Goal: Information Seeking & Learning: Learn about a topic

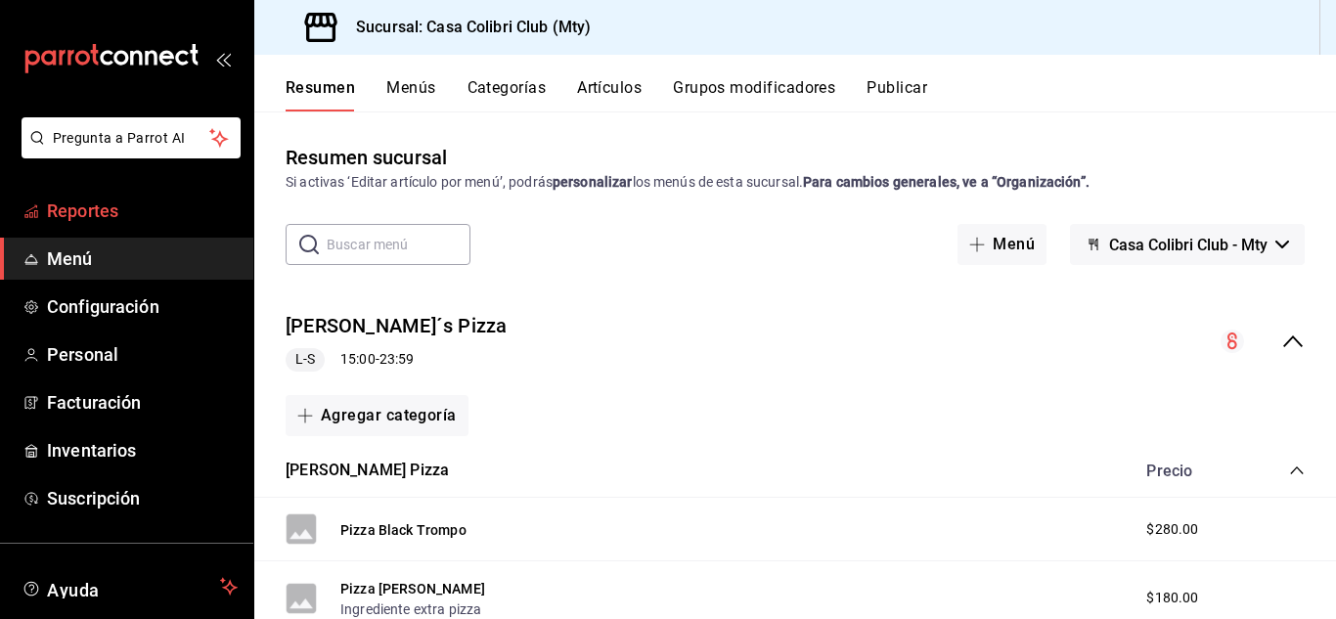
click at [131, 214] on span "Reportes" at bounding box center [142, 211] width 191 height 26
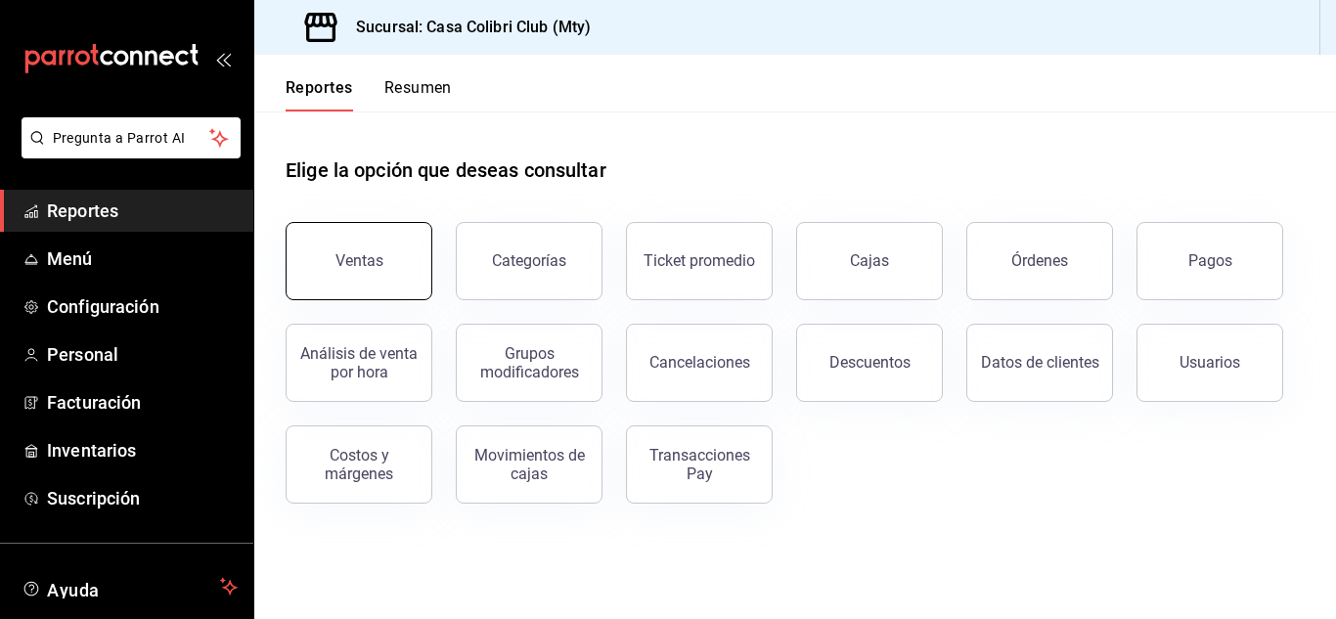
click at [356, 265] on div "Ventas" at bounding box center [359, 260] width 48 height 19
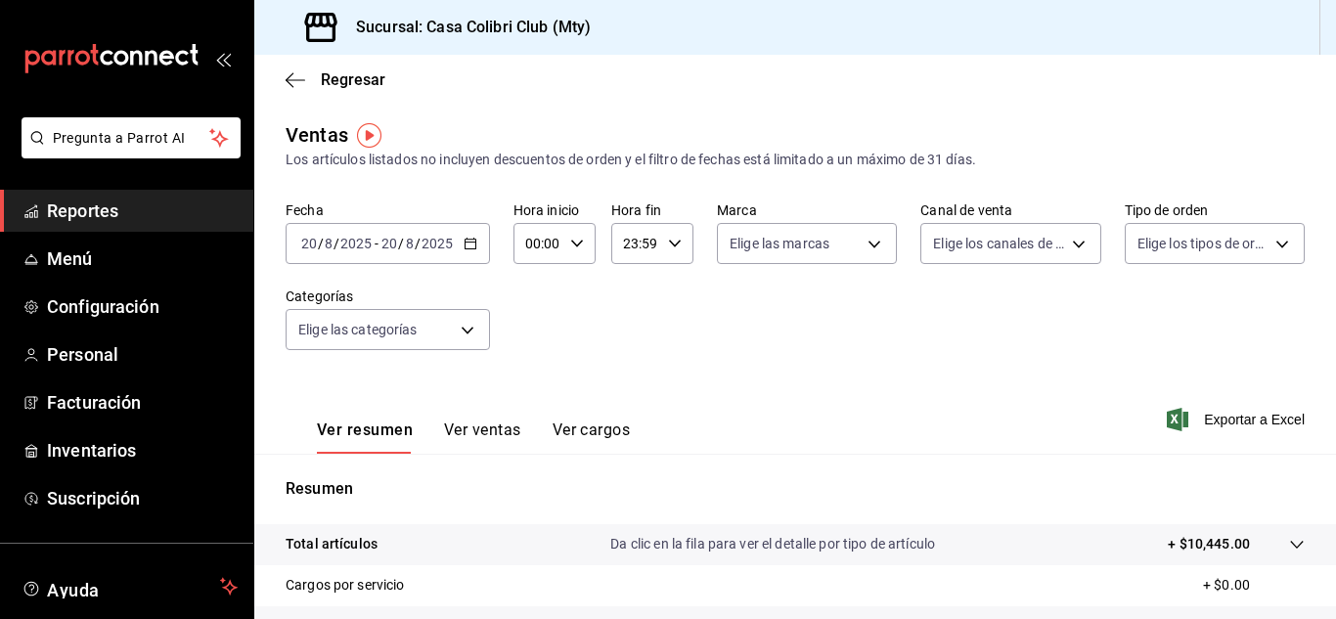
click at [100, 210] on span "Reportes" at bounding box center [142, 211] width 191 height 26
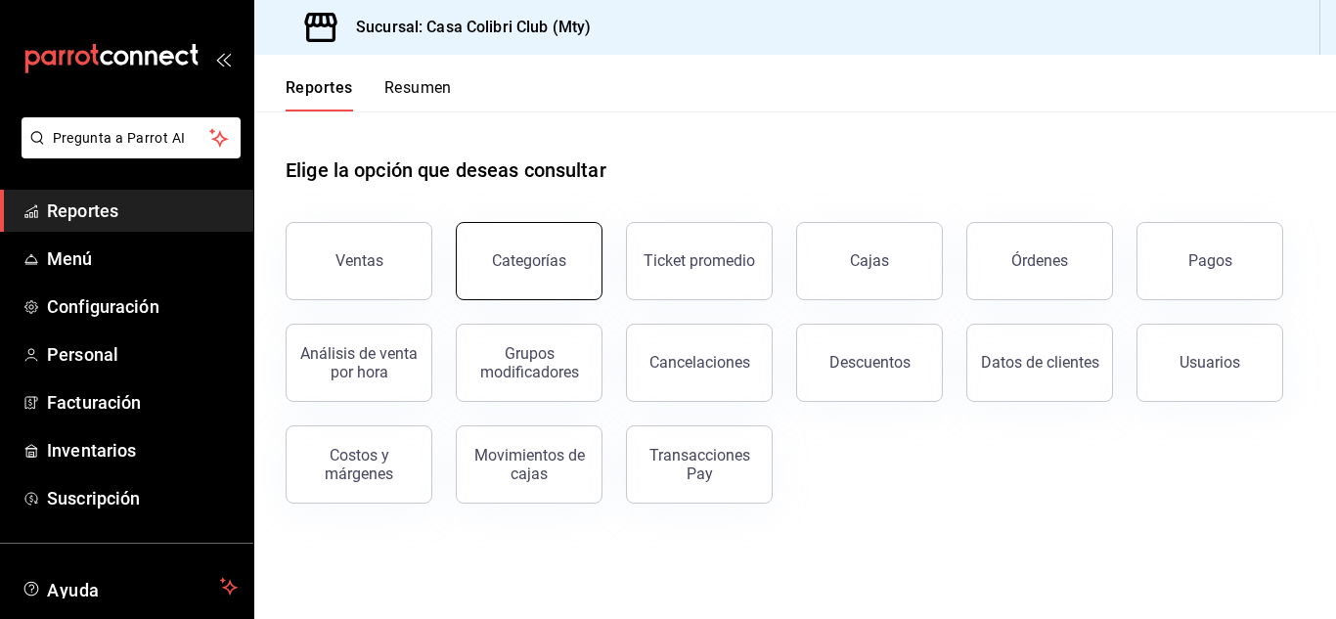
click at [475, 244] on button "Categorías" at bounding box center [529, 261] width 147 height 78
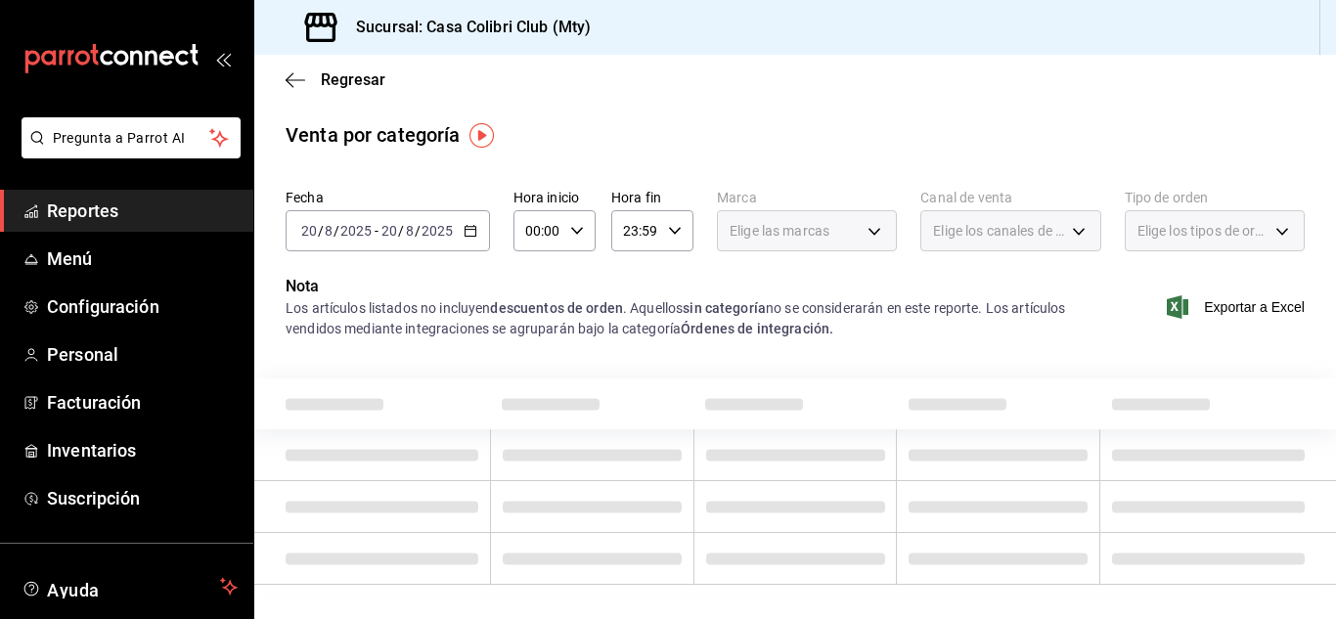
click at [464, 233] on icon "button" at bounding box center [471, 231] width 14 height 14
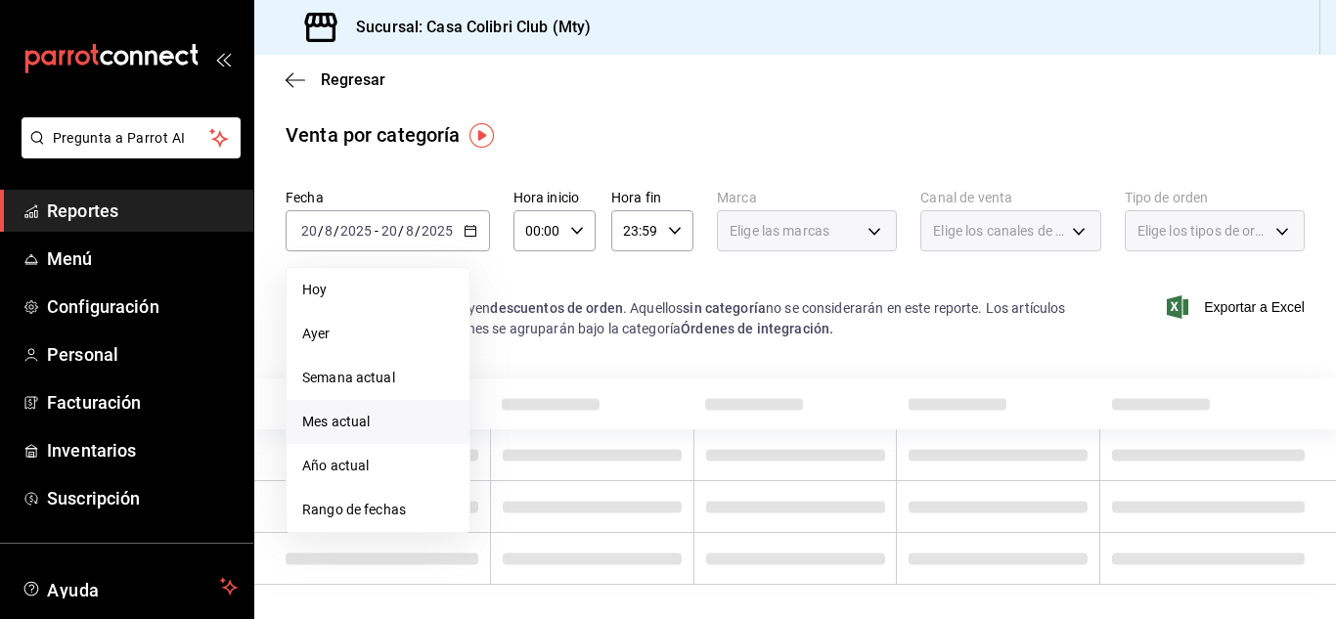
click at [372, 428] on span "Mes actual" at bounding box center [378, 422] width 152 height 21
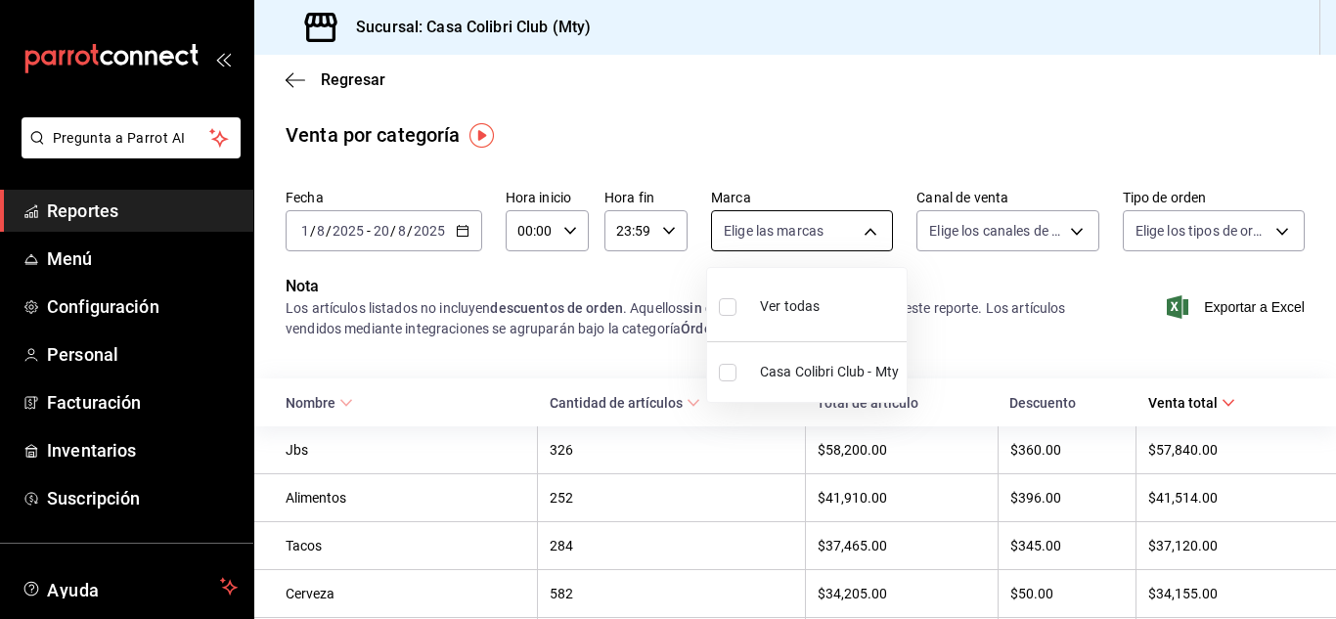
click at [852, 213] on body "Pregunta a Parrot AI Reportes Menú Configuración Personal Facturación Inventari…" at bounding box center [668, 309] width 1336 height 619
click at [992, 233] on div at bounding box center [668, 309] width 1336 height 619
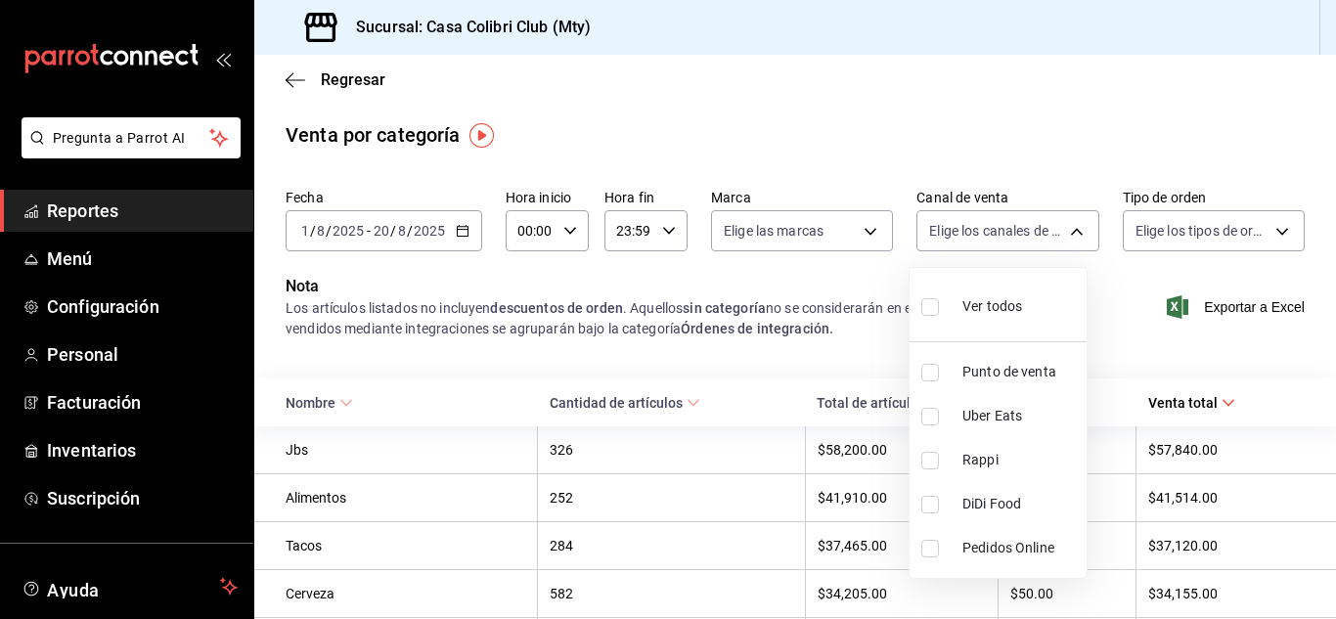
click at [992, 233] on body "Pregunta a Parrot AI Reportes Menú Configuración Personal Facturación Inventari…" at bounding box center [668, 309] width 1336 height 619
click at [992, 233] on div at bounding box center [668, 309] width 1336 height 619
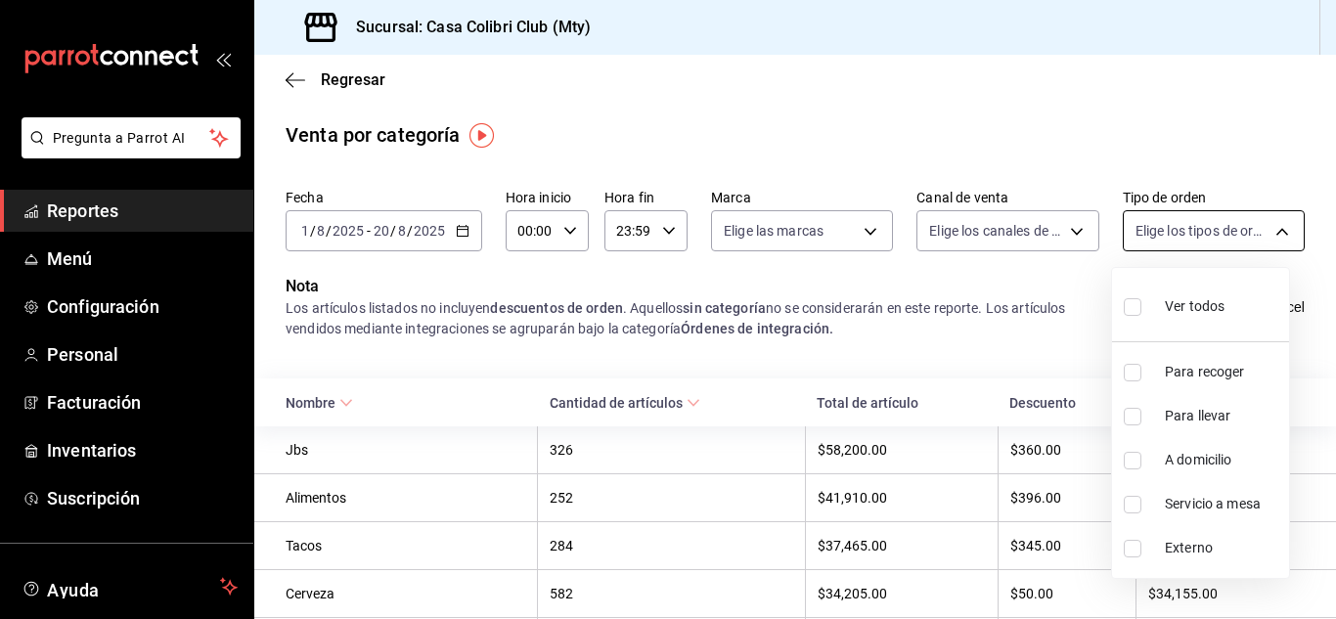
click at [1204, 227] on body "Pregunta a Parrot AI Reportes Menú Configuración Personal Facturación Inventari…" at bounding box center [668, 309] width 1336 height 619
click at [1204, 227] on div at bounding box center [668, 309] width 1336 height 619
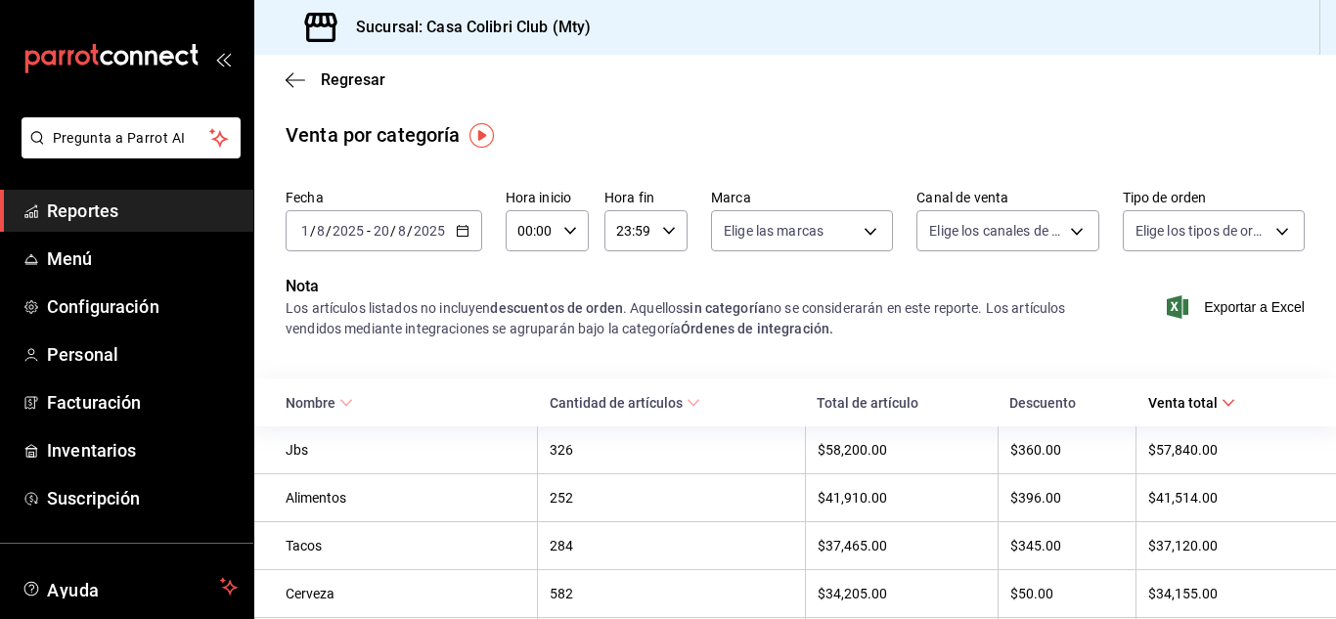
click at [102, 204] on span "Reportes" at bounding box center [142, 211] width 191 height 26
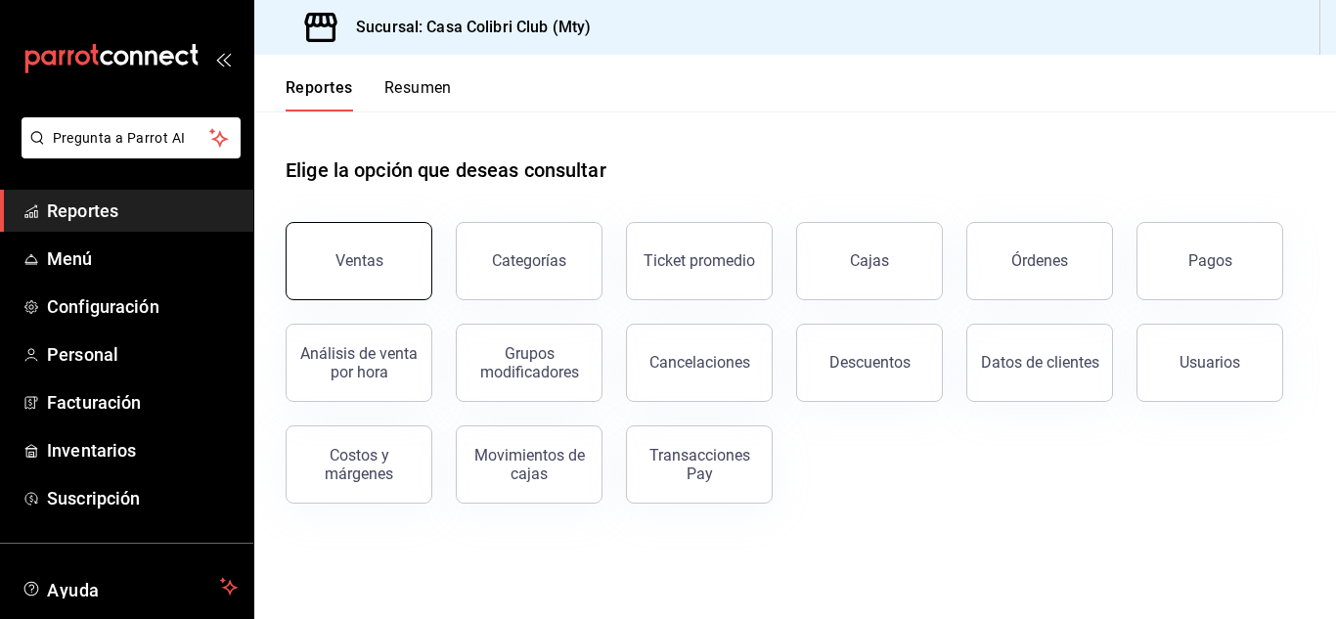
click at [391, 281] on button "Ventas" at bounding box center [359, 261] width 147 height 78
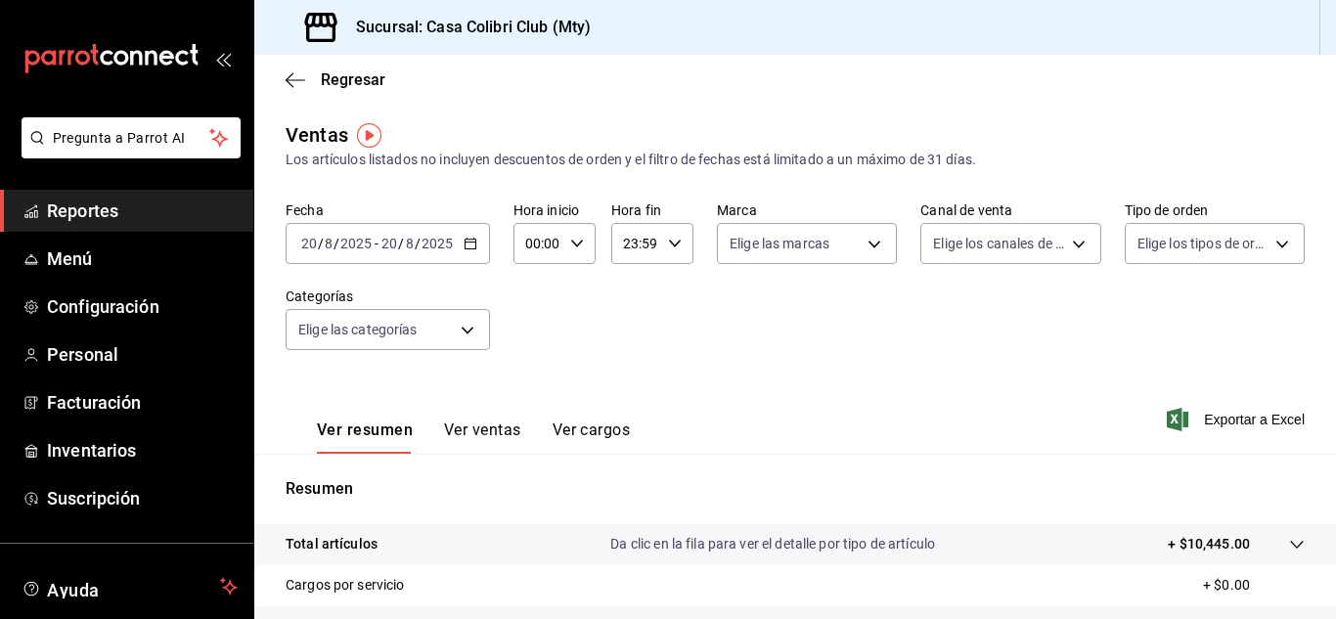
click at [467, 444] on button "Ver ventas" at bounding box center [482, 437] width 77 height 33
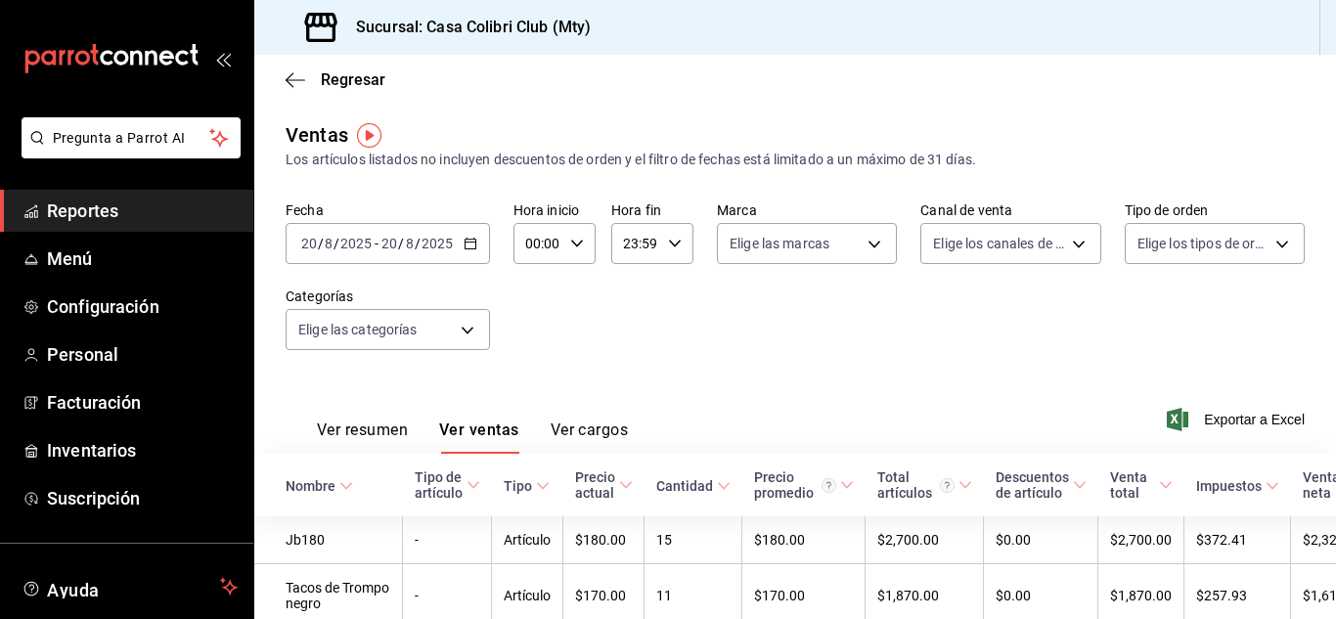
click at [418, 250] on span "/" at bounding box center [418, 244] width 6 height 16
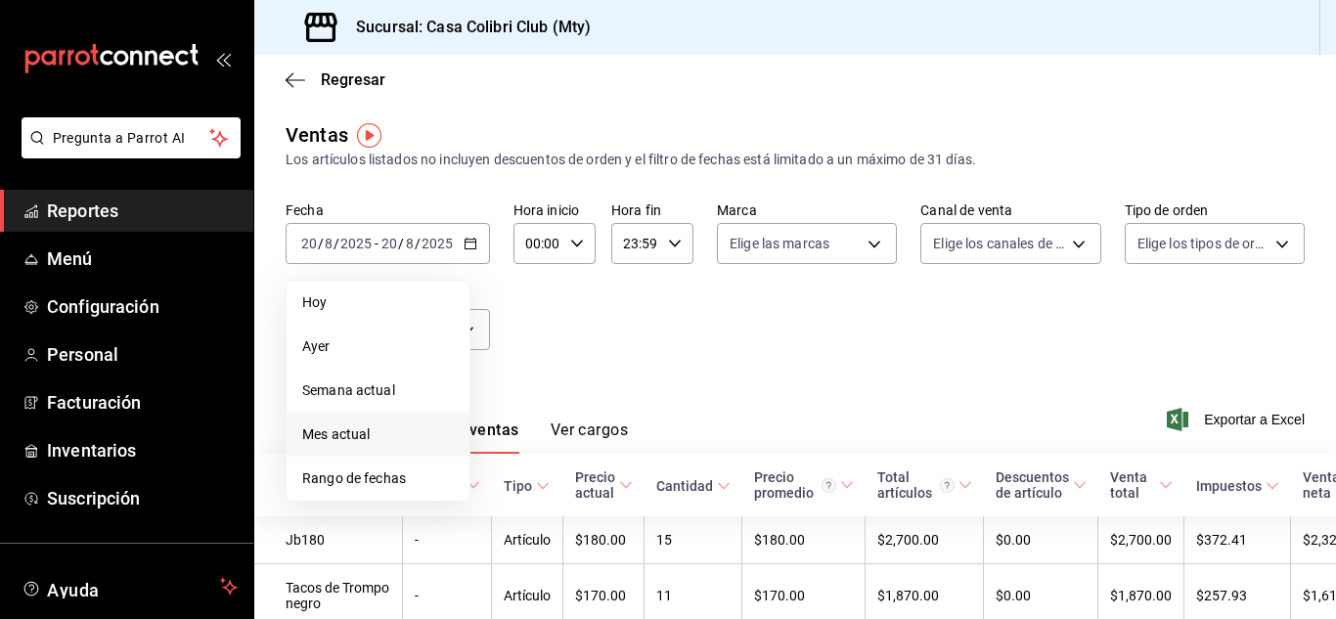
click at [359, 448] on li "Mes actual" at bounding box center [378, 435] width 183 height 44
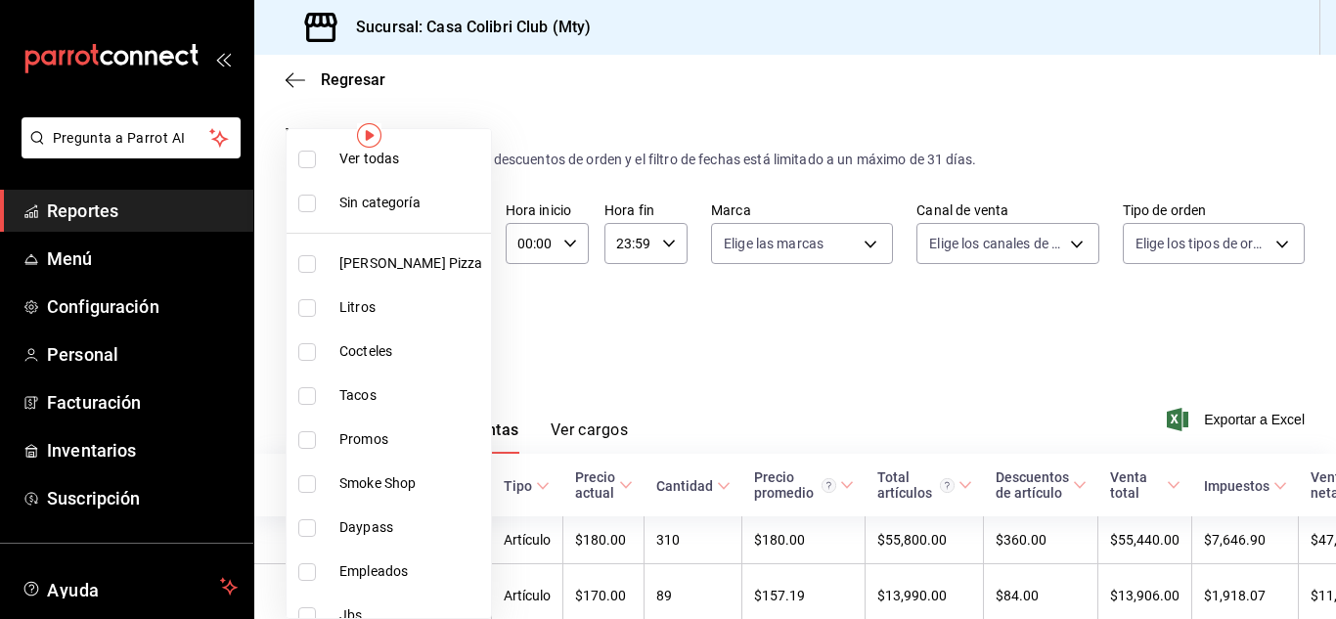
click at [418, 329] on body "Pregunta a Parrot AI Reportes Menú Configuración Personal Facturación Inventari…" at bounding box center [668, 309] width 1336 height 619
click at [411, 340] on li "Cocteles" at bounding box center [389, 352] width 204 height 44
type input "bf07a195-ba52-4a35-bb00-dddd6b084f6a"
checkbox input "true"
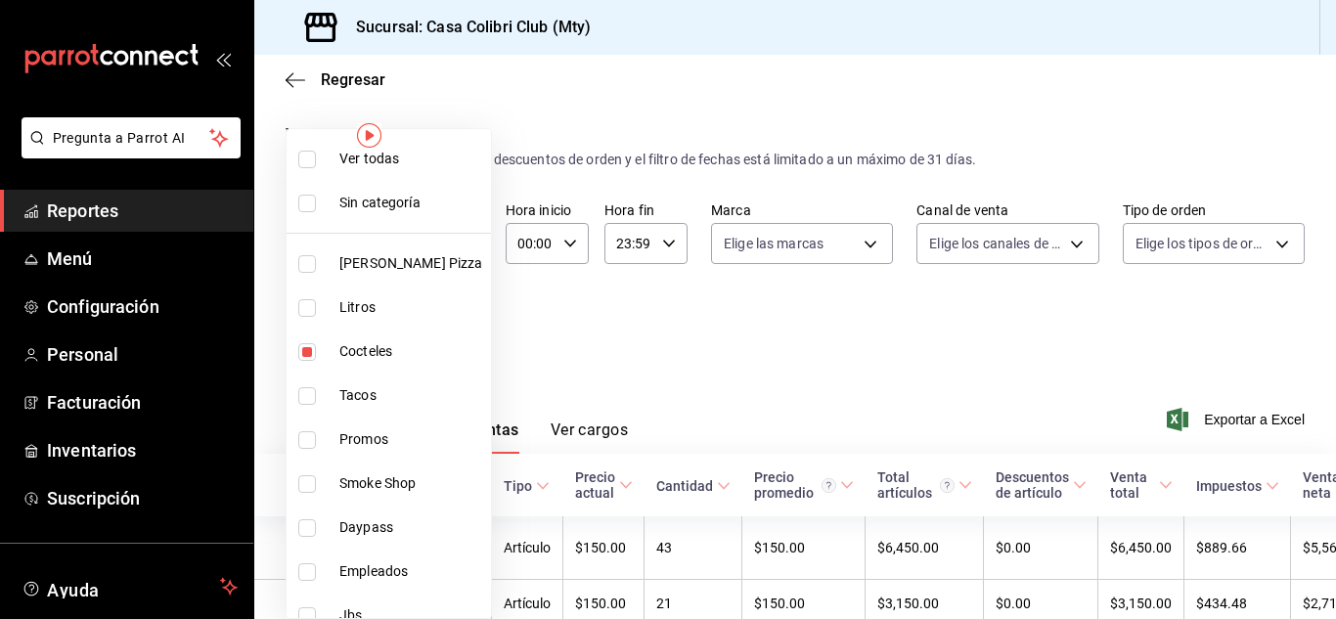
click at [680, 334] on div at bounding box center [668, 309] width 1336 height 619
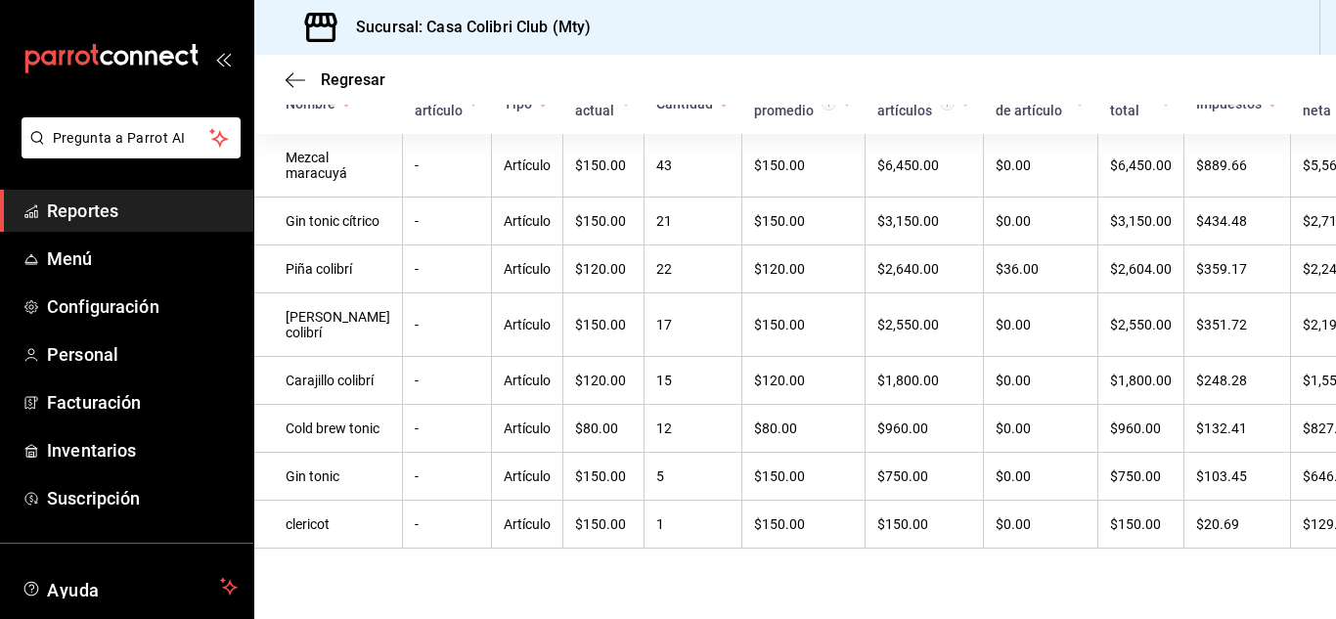
scroll to position [420, 0]
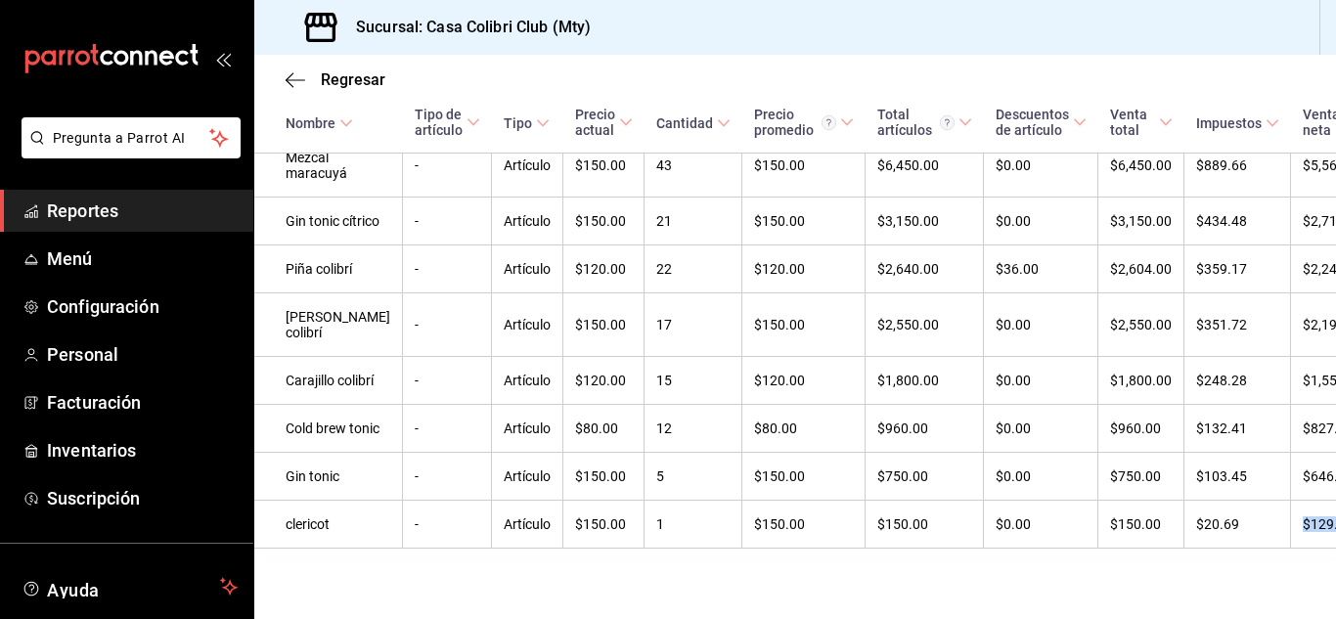
click at [1330, 616] on div "Regresar Ventas Los artículos listados no incluyen descuentos de orden y el fil…" at bounding box center [795, 337] width 1082 height 564
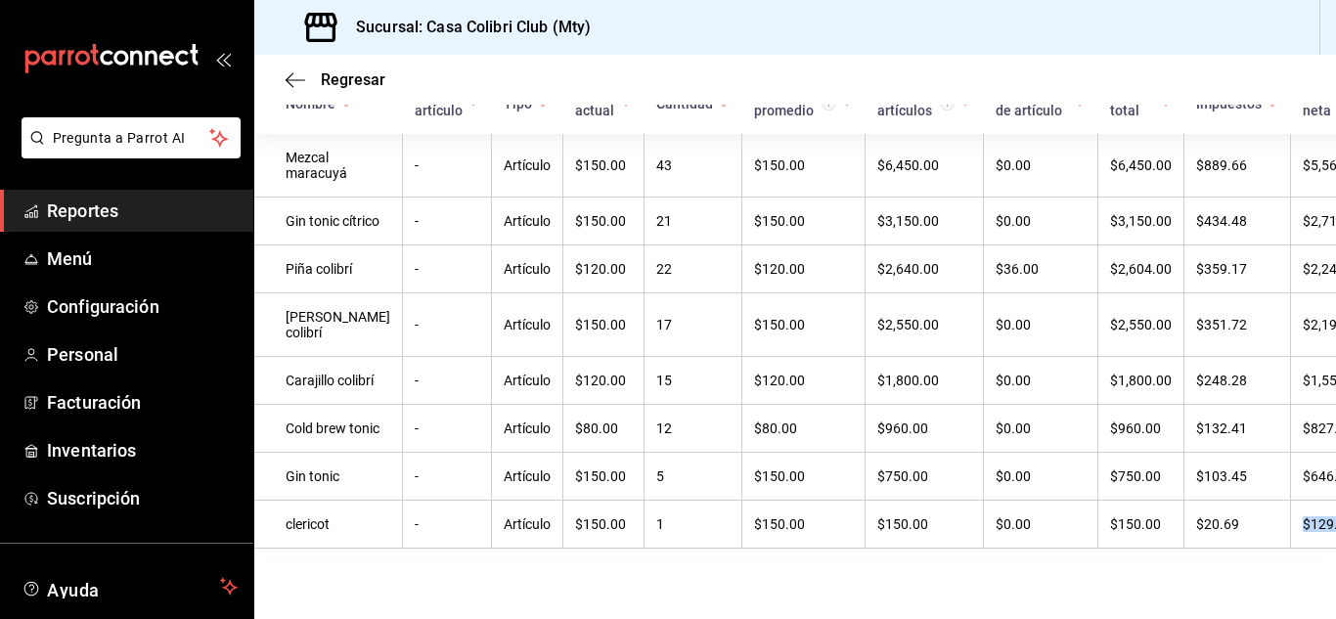
scroll to position [94, 0]
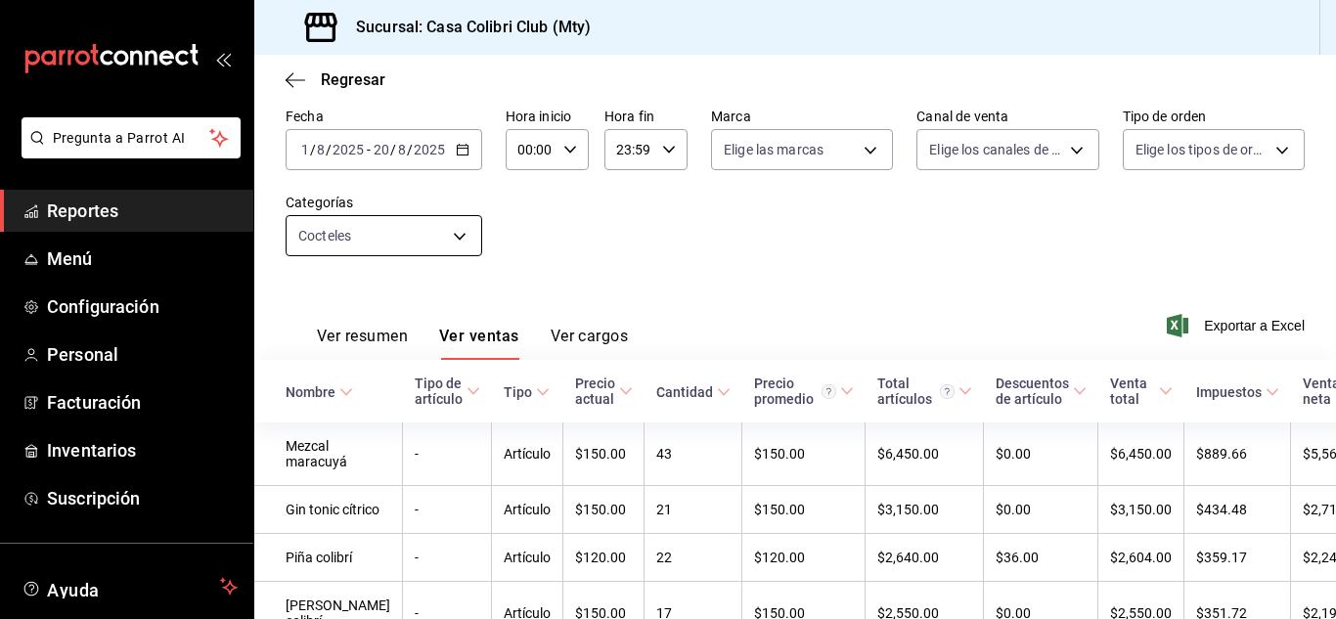
click at [386, 225] on body "Pregunta a Parrot AI Reportes Menú Configuración Personal Facturación Inventari…" at bounding box center [668, 309] width 1336 height 619
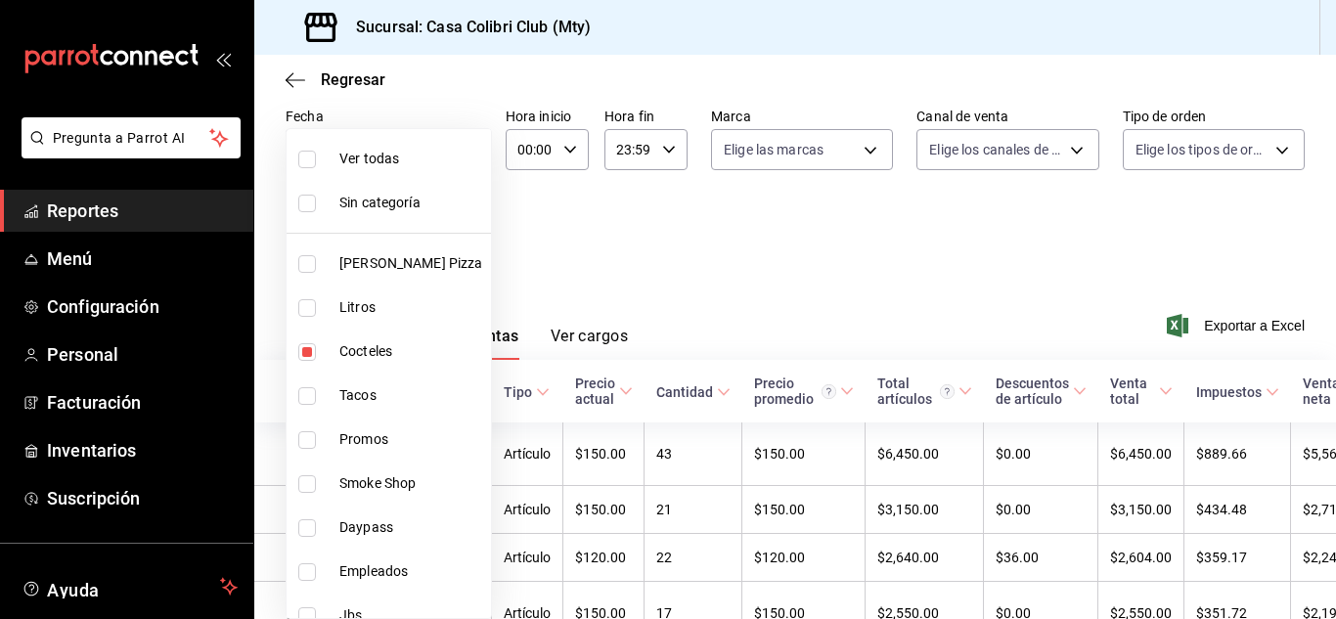
click at [358, 303] on span "Litros" at bounding box center [411, 307] width 144 height 21
type input "bf07a195-ba52-4a35-bb00-dddd6b084f6a,d9c7a848-6a39-49e9-a245-e7d19dcca844"
checkbox input "true"
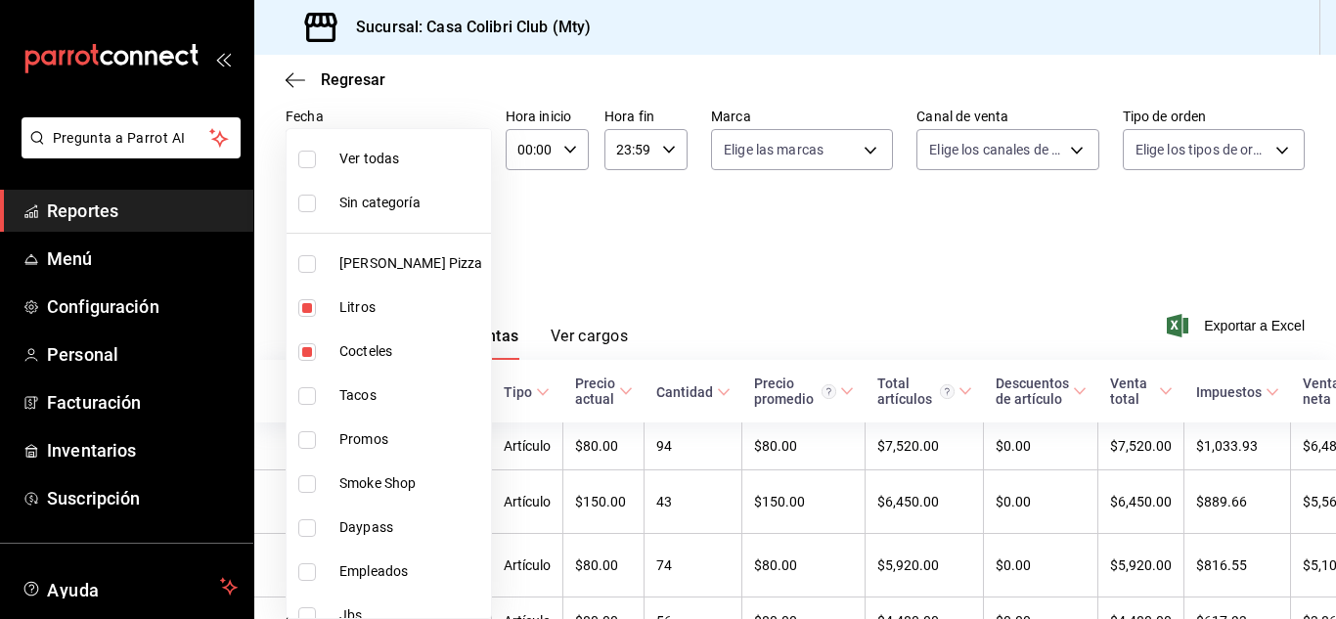
click at [578, 260] on div at bounding box center [668, 309] width 1336 height 619
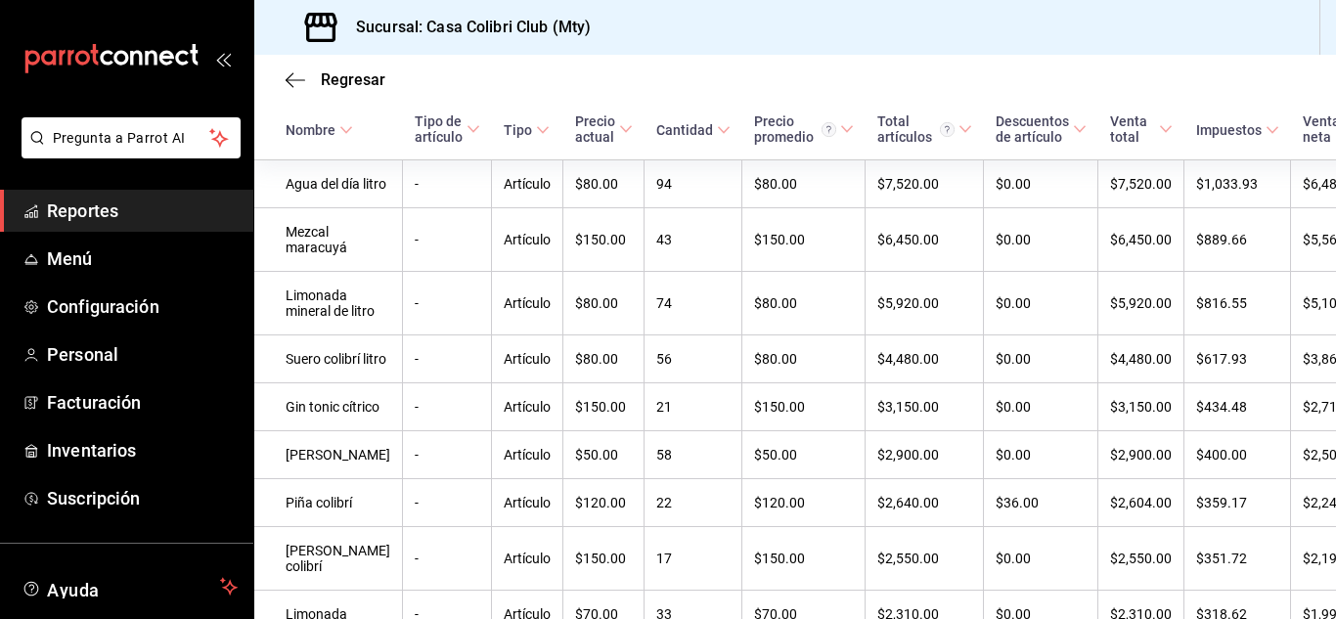
scroll to position [425, 0]
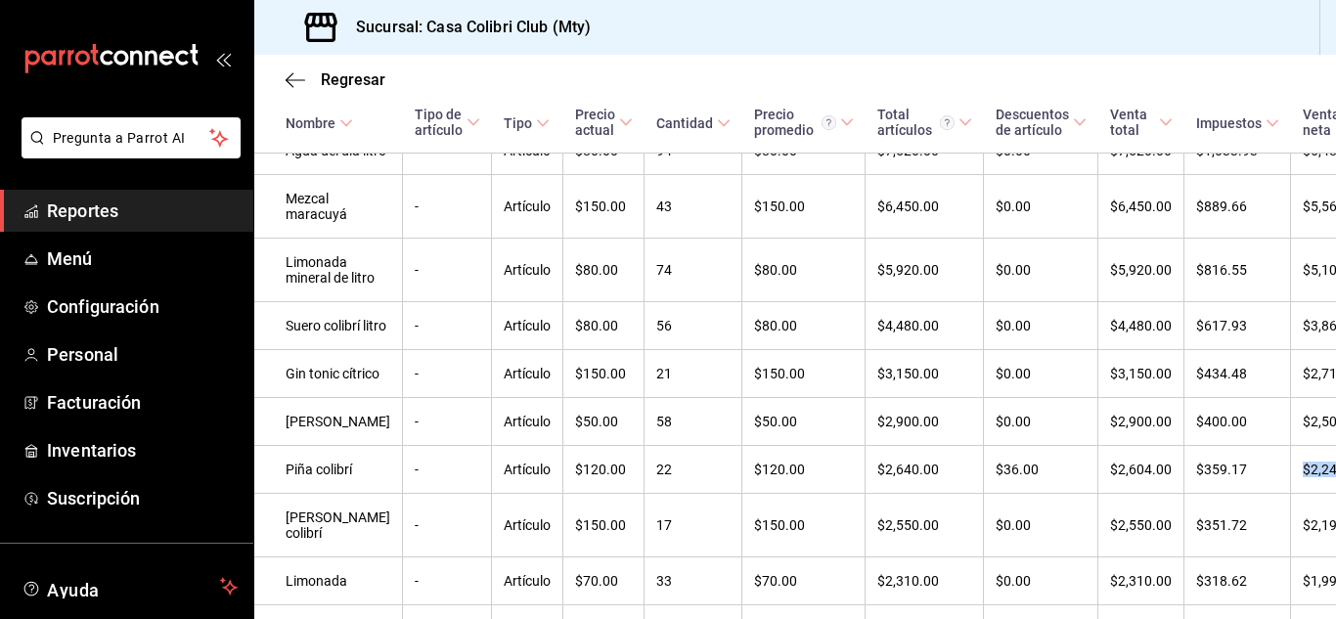
click at [1326, 616] on div "Regresar Ventas Los artículos listados no incluyen descuentos de orden y el fil…" at bounding box center [795, 337] width 1082 height 564
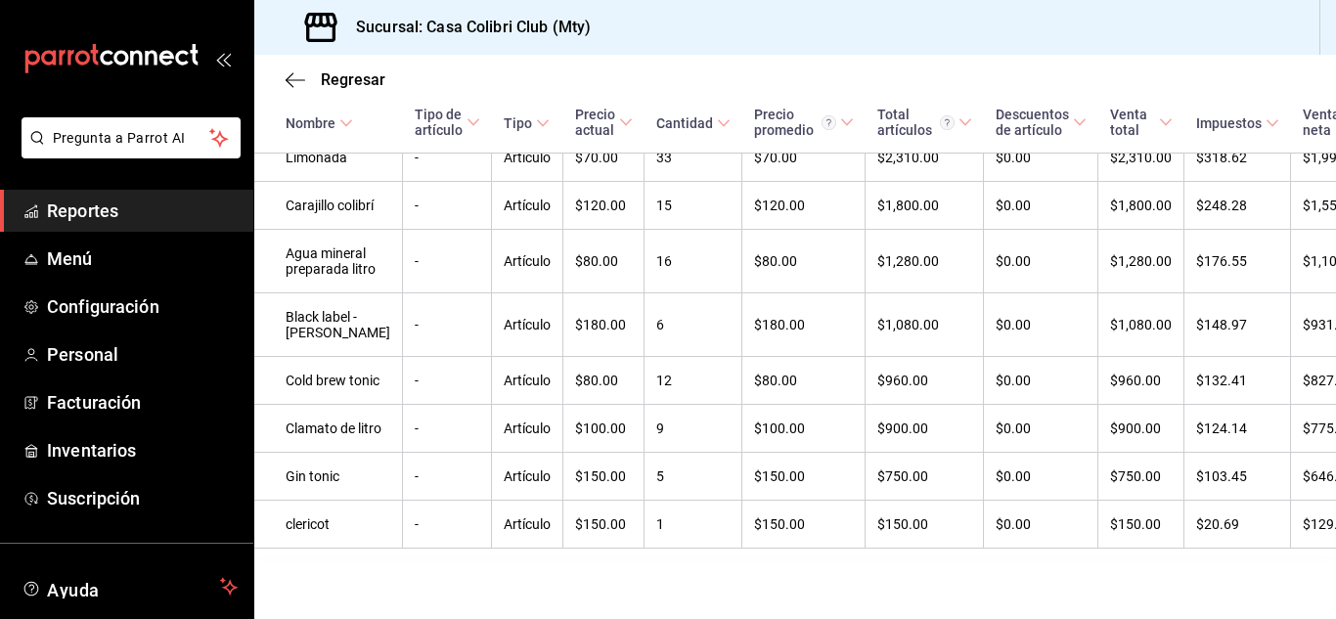
scroll to position [0, 0]
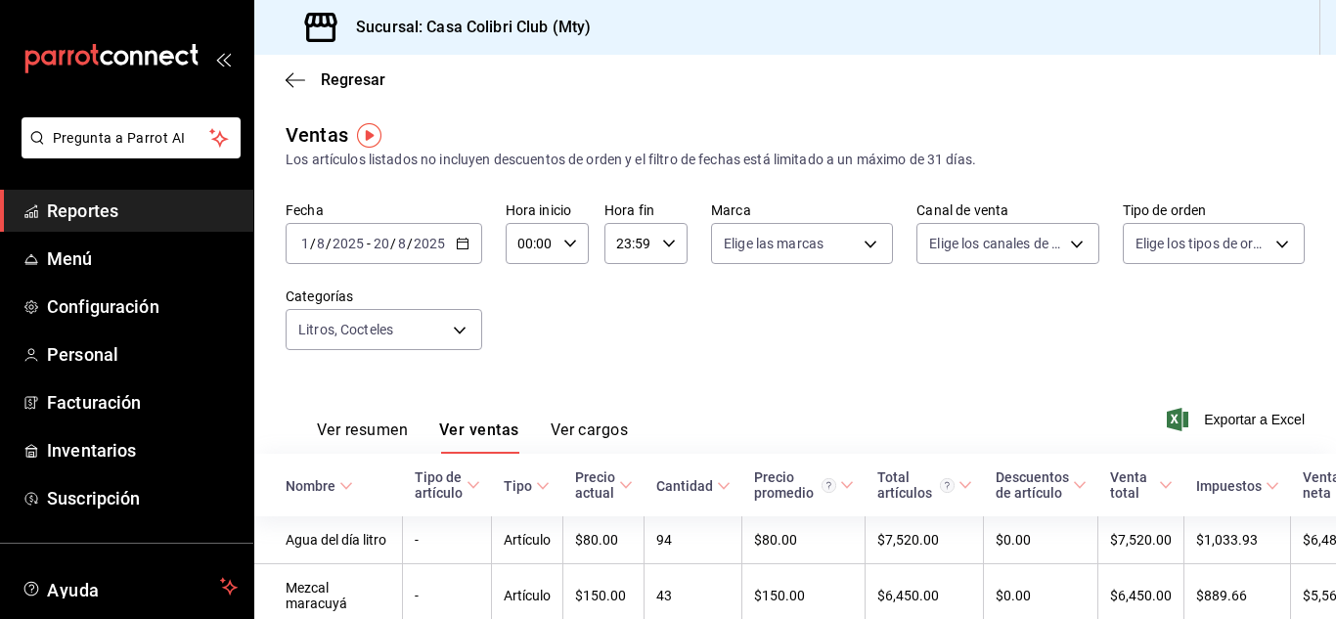
click at [37, 207] on icon "mailbox folders" at bounding box center [31, 211] width 16 height 16
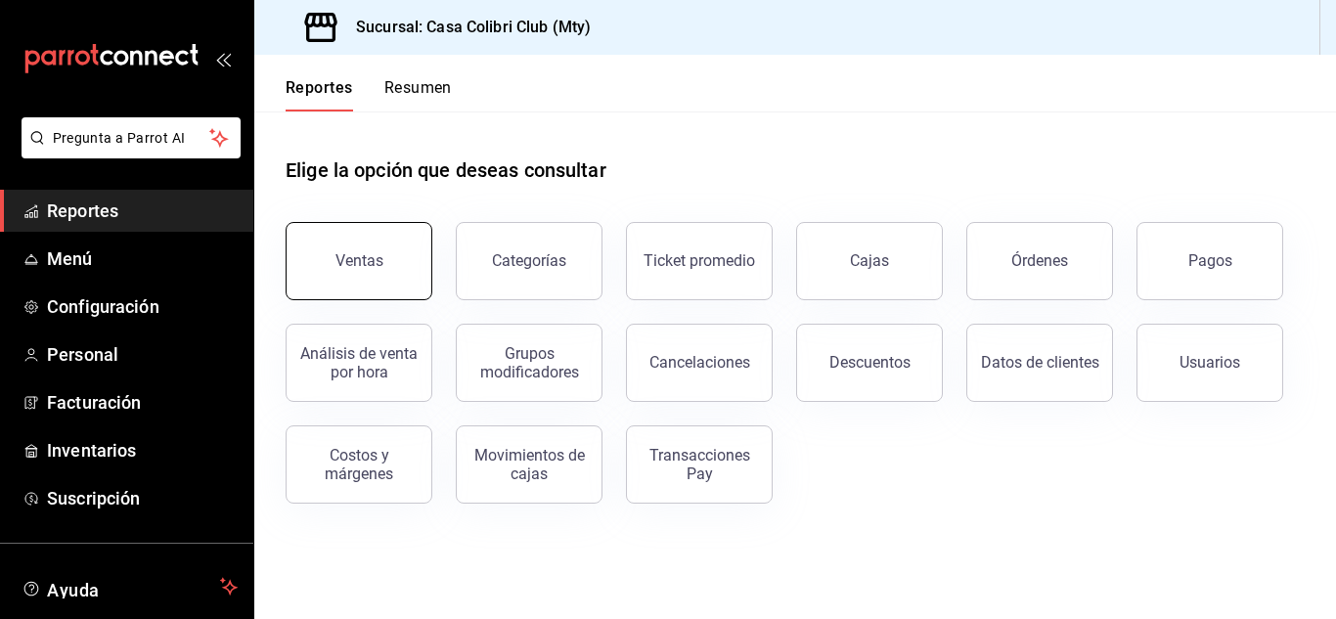
click at [337, 295] on button "Ventas" at bounding box center [359, 261] width 147 height 78
